Goal: Task Accomplishment & Management: Use online tool/utility

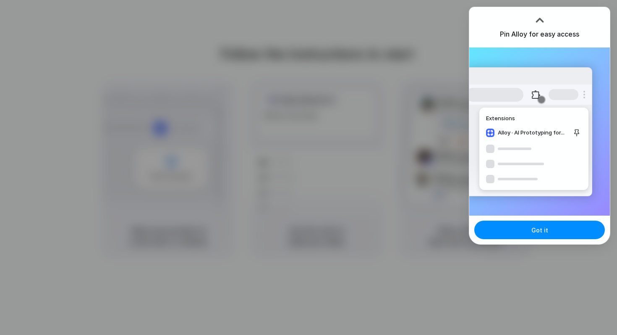
click at [433, 86] on div at bounding box center [308, 167] width 617 height 335
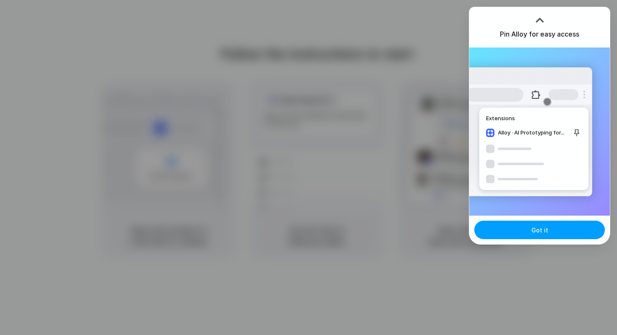
click at [531, 232] on button "Got it" at bounding box center [539, 229] width 131 height 18
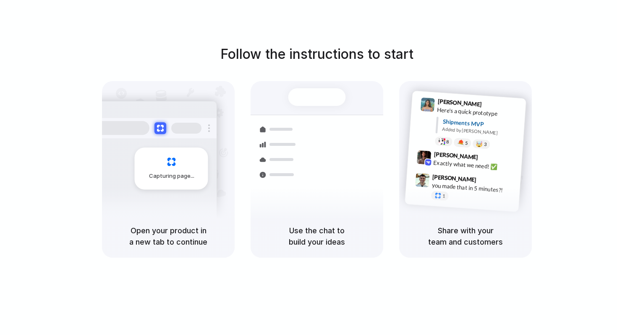
click at [353, 32] on div "Follow the instructions to start Capturing page Open your product in a new tab …" at bounding box center [317, 175] width 634 height 351
click at [325, 28] on div "Follow the instructions to start Capturing page Open your product in a new tab …" at bounding box center [317, 175] width 634 height 351
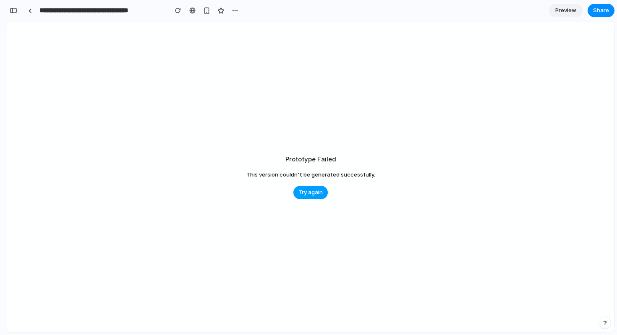
click at [314, 194] on span "Try again" at bounding box center [310, 192] width 24 height 8
click at [32, 12] on link at bounding box center [30, 10] width 13 height 13
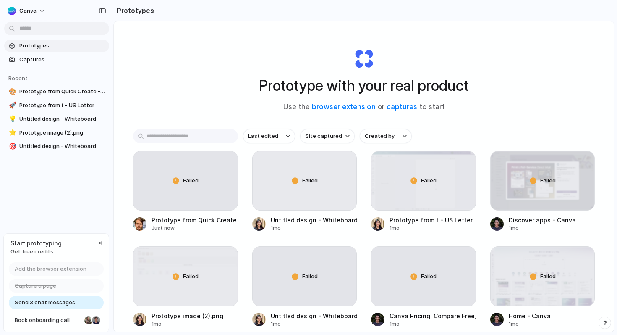
click at [215, 82] on div "Prototype with your real product Use the browser extension or captures to start" at bounding box center [364, 76] width 336 height 91
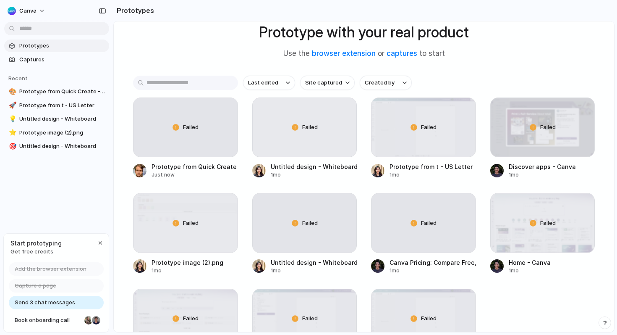
scroll to position [52, 0]
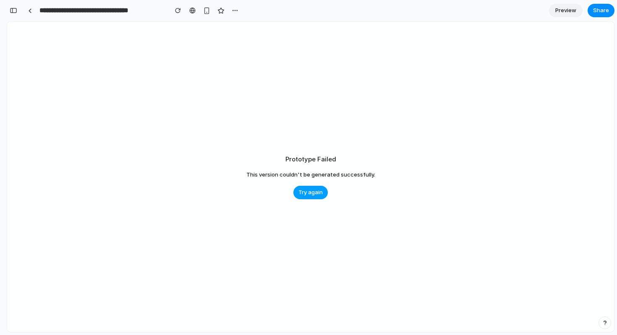
click at [301, 192] on span "Try again" at bounding box center [310, 192] width 24 height 8
click at [13, 9] on div "button" at bounding box center [14, 11] width 8 height 6
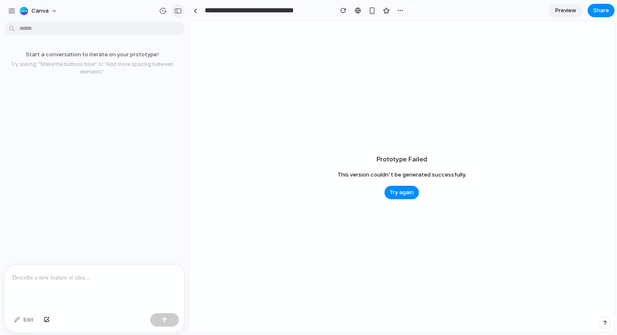
click at [179, 11] on div "button" at bounding box center [178, 11] width 8 height 6
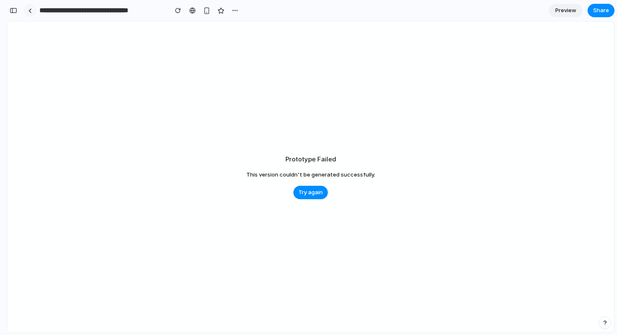
click at [28, 5] on link at bounding box center [30, 10] width 13 height 13
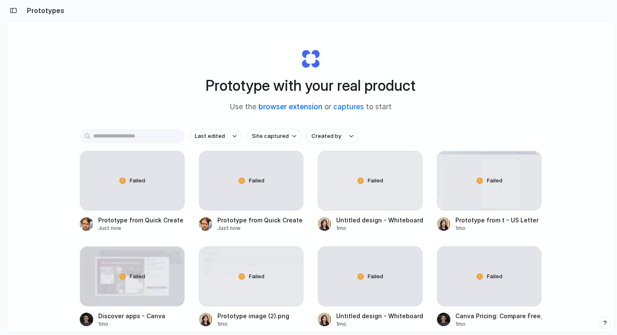
scroll to position [48, 0]
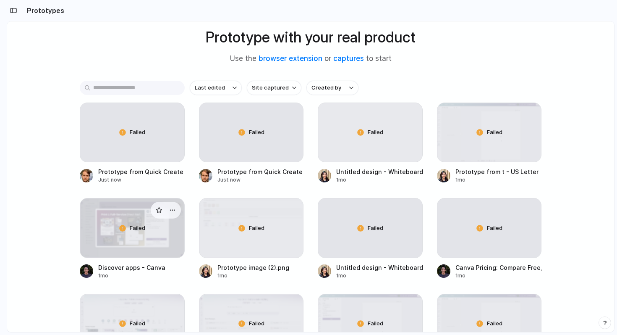
click at [134, 239] on div "Failed" at bounding box center [132, 227] width 104 height 59
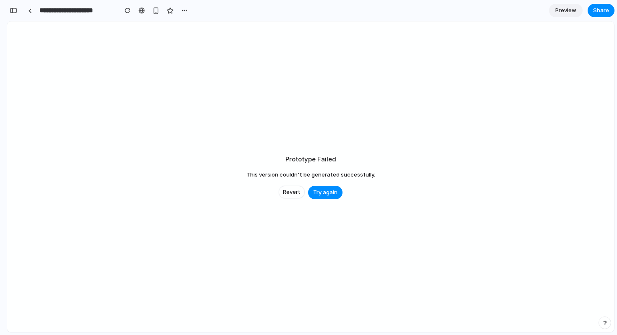
scroll to position [813, 0]
click at [26, 8] on link at bounding box center [30, 10] width 13 height 13
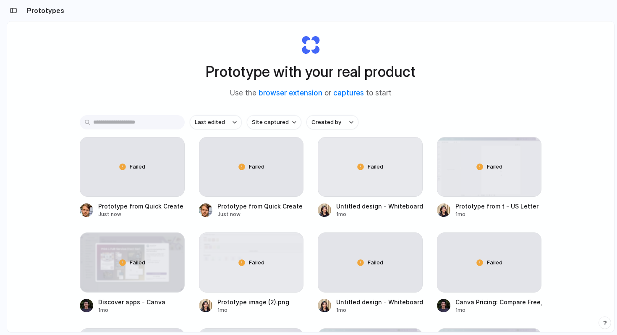
scroll to position [15, 0]
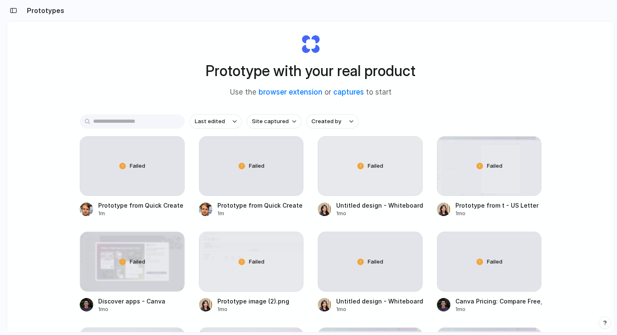
click at [466, 46] on div "Prototype with your real product Use the browser extension or captures to start" at bounding box center [311, 62] width 336 height 91
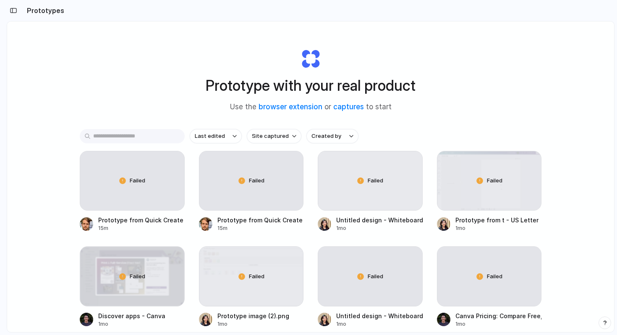
click at [337, 53] on div "Prototype with your real product Use the browser extension or captures to start" at bounding box center [311, 76] width 336 height 91
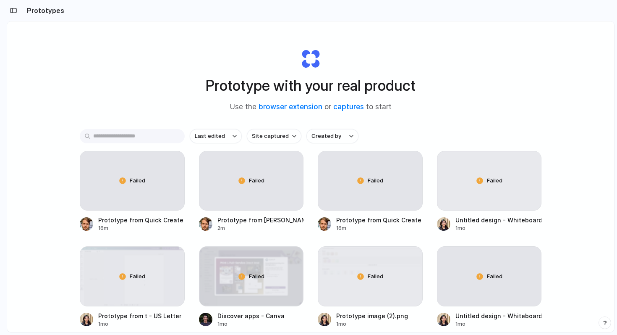
click at [206, 59] on div "Prototype with your real product Use the browser extension or captures to start" at bounding box center [311, 76] width 336 height 91
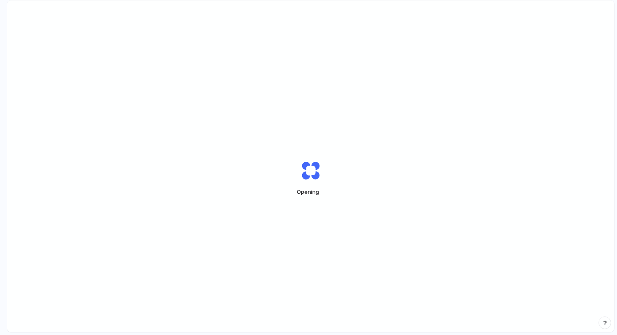
scroll to position [0, 8]
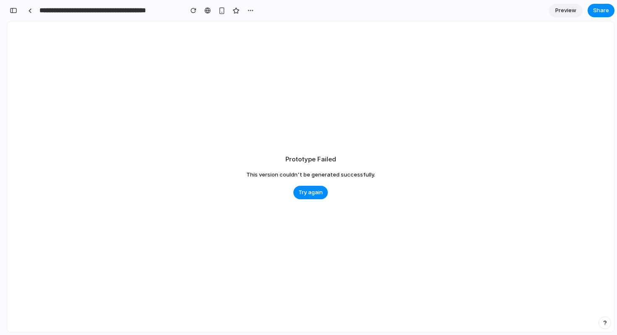
click at [377, 50] on div "Prototype Failed This version couldn't be generated successfully. Try again" at bounding box center [310, 176] width 607 height 310
click at [32, 13] on link at bounding box center [30, 10] width 13 height 13
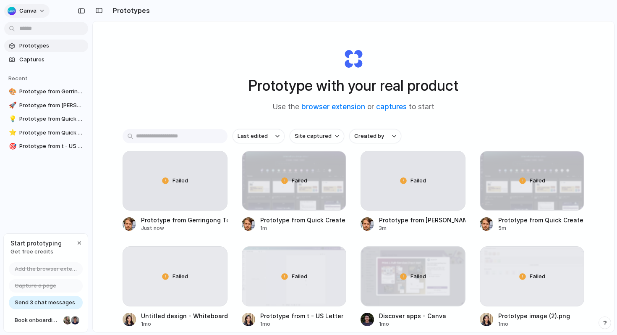
click at [38, 11] on button "canva" at bounding box center [26, 10] width 45 height 13
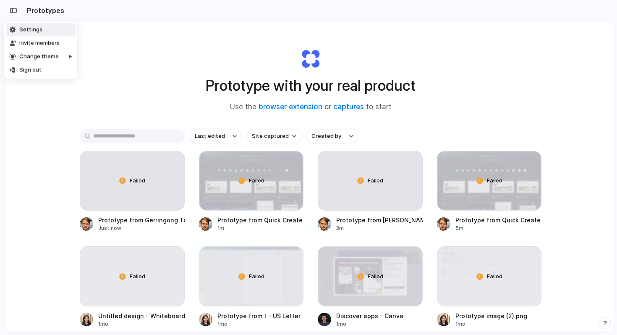
click at [13, 11] on div "Settings Invite members Change theme Sign out" at bounding box center [308, 167] width 617 height 335
click at [10, 8] on div "button" at bounding box center [14, 11] width 8 height 6
